Goal: Find contact information

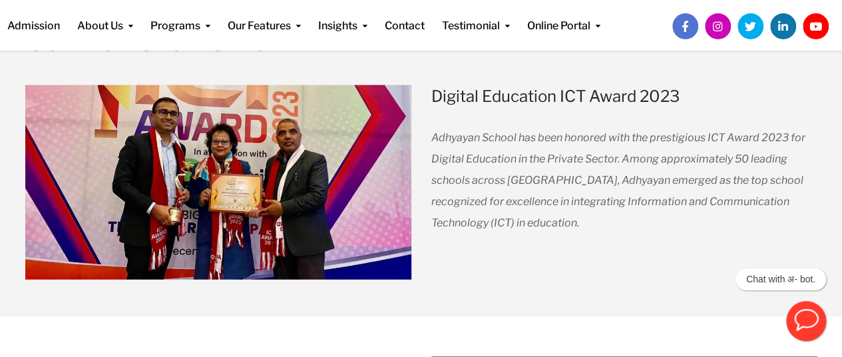
scroll to position [1495, 0]
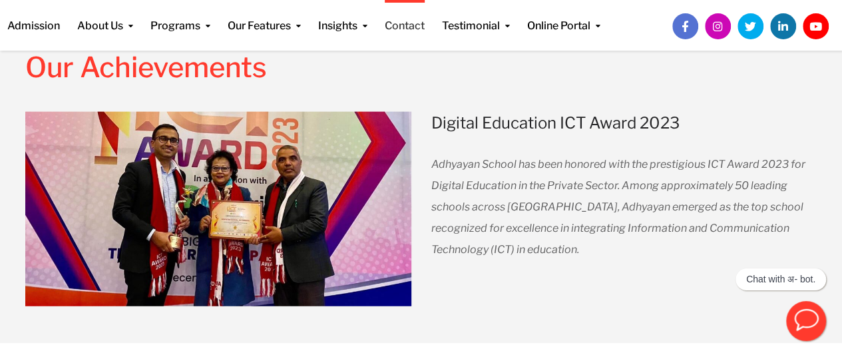
click at [406, 30] on link "Contact" at bounding box center [405, 17] width 40 height 34
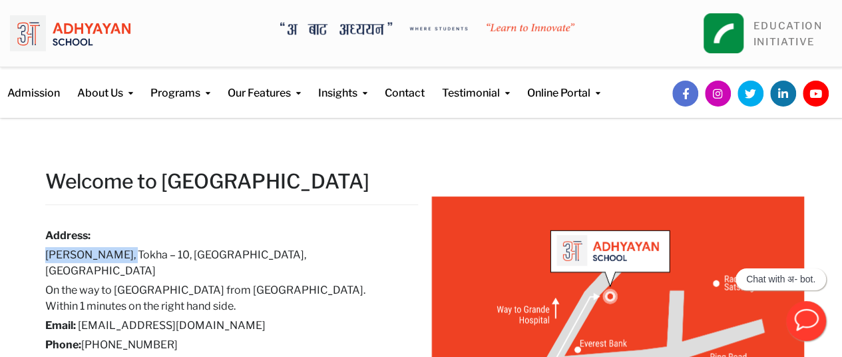
drag, startPoint x: 43, startPoint y: 254, endPoint x: 135, endPoint y: 260, distance: 92.1
click at [135, 260] on div "Welcome to Adhyayan School Address: Samakhusi Chowk, Tokha – 10, Kathmandu, Nep…" at bounding box center [231, 275] width 393 height 214
